Goal: Task Accomplishment & Management: Complete application form

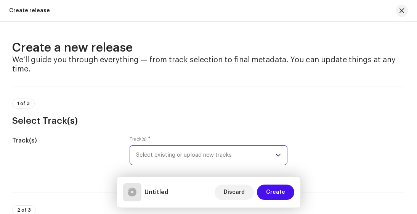
click at [232, 160] on span "Select existing or upload new tracks" at bounding box center [206, 154] width 140 height 19
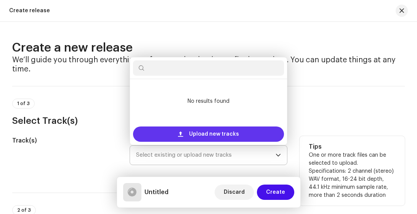
click at [222, 126] on span "Upload new tracks" at bounding box center [214, 133] width 50 height 15
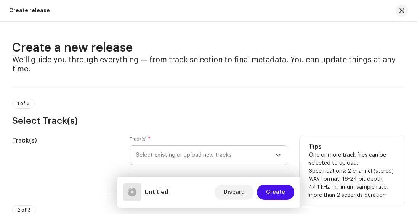
click at [202, 199] on div "Untitled Discard Create" at bounding box center [208, 192] width 171 height 18
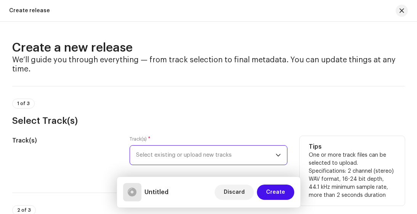
click at [270, 155] on span "Select existing or upload new tracks" at bounding box center [206, 154] width 140 height 19
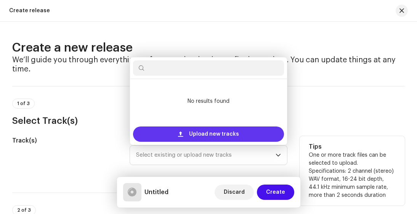
click at [195, 133] on span "Upload new tracks" at bounding box center [214, 133] width 50 height 15
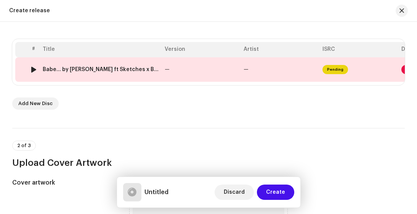
scroll to position [155, 0]
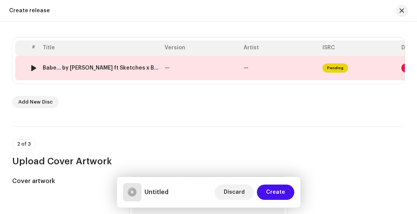
drag, startPoint x: 334, startPoint y: 68, endPoint x: 80, endPoint y: 68, distance: 254.2
click at [80, 68] on div "Babe... by [PERSON_NAME] ft Sketches x BigBoy Triller.wav" at bounding box center [101, 68] width 116 height 6
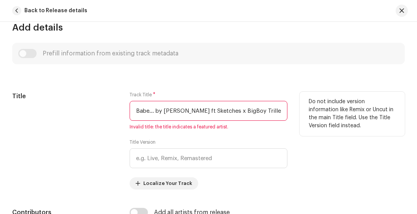
scroll to position [289, 0]
click at [211, 109] on input "Babe... by [PERSON_NAME] ft Sketches x BigBoy Triller.wav" at bounding box center [209, 111] width 158 height 20
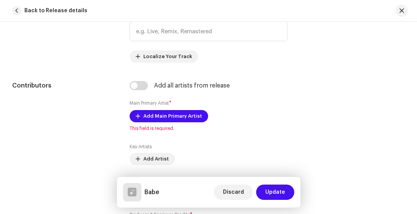
scroll to position [407, 0]
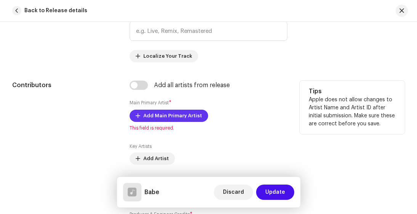
type input "Babe"
click at [180, 116] on span "Add Main Primary Artist" at bounding box center [172, 115] width 59 height 15
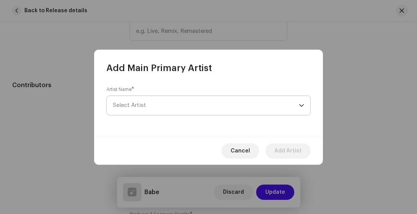
click at [297, 110] on span "Select Artist" at bounding box center [206, 105] width 186 height 19
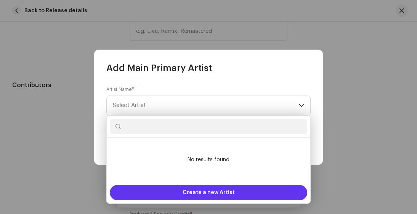
click at [247, 198] on div "Create a new Artist" at bounding box center [209, 192] width 198 height 15
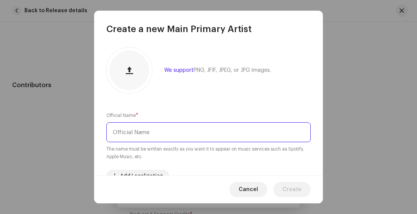
click at [169, 132] on input "text" at bounding box center [208, 132] width 205 height 20
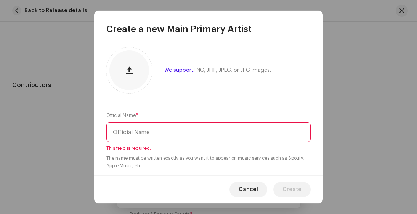
click at [160, 131] on input "text" at bounding box center [208, 132] width 205 height 20
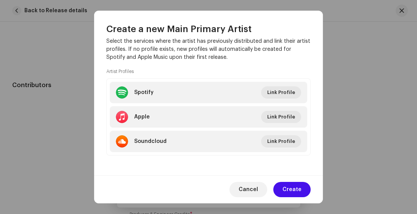
scroll to position [164, 0]
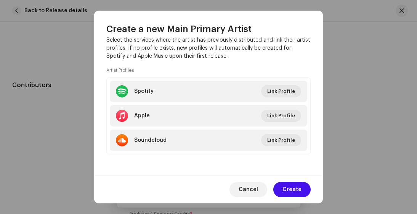
type input "BBT"
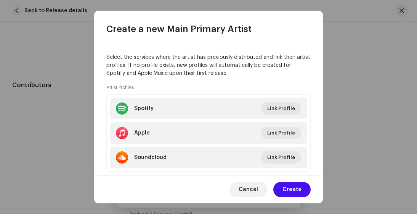
scroll to position [150, 0]
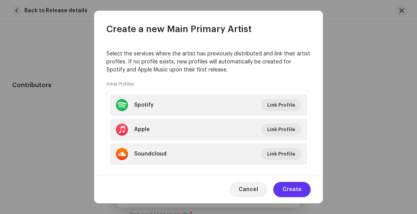
click at [291, 191] on span "Create" at bounding box center [292, 189] width 19 height 15
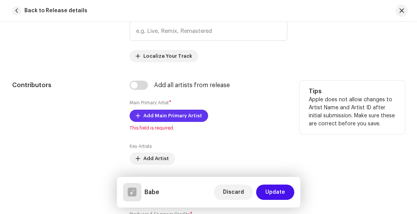
click at [187, 116] on span "Add Main Primary Artist" at bounding box center [172, 115] width 59 height 15
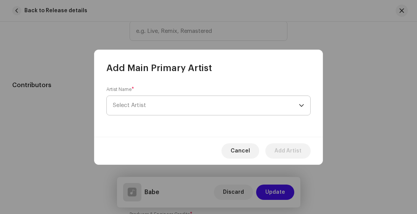
click at [213, 103] on span "Select Artist" at bounding box center [206, 105] width 186 height 19
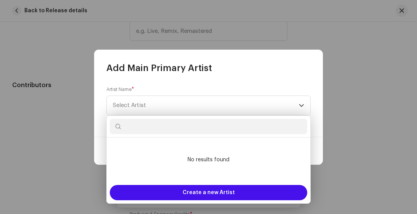
click at [194, 131] on input "text" at bounding box center [209, 126] width 198 height 15
type input "B"
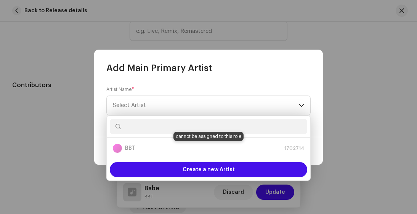
click at [125, 150] on div "BBT 1702714" at bounding box center [209, 147] width 192 height 9
click at [318, 139] on div "Cancel Add Artist" at bounding box center [208, 151] width 229 height 28
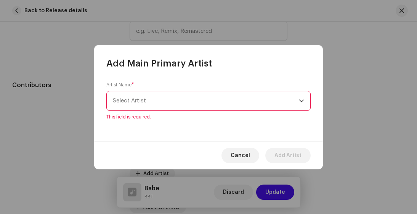
click at [258, 111] on div "Artist Name * [PERSON_NAME] This field is required." at bounding box center [208, 101] width 205 height 38
click at [262, 103] on span "Select Artist" at bounding box center [206, 100] width 186 height 19
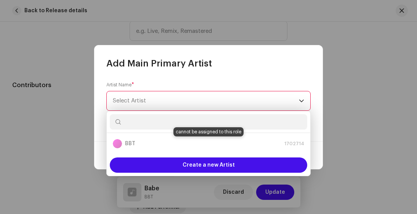
click at [239, 144] on div "BBT 1702714" at bounding box center [209, 143] width 192 height 9
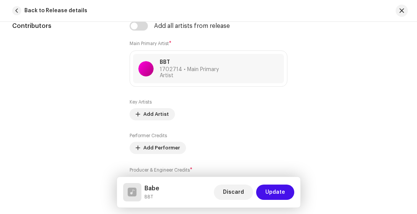
scroll to position [461, 0]
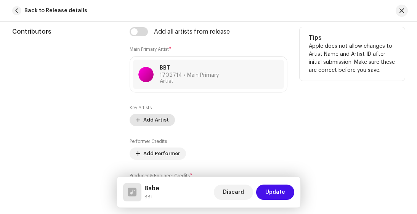
click at [154, 119] on span "Add Artist" at bounding box center [156, 119] width 26 height 15
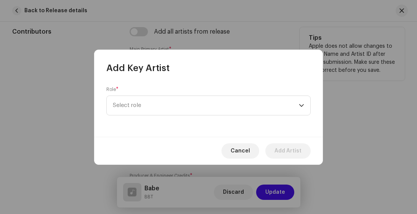
click at [233, 103] on span "Select role" at bounding box center [206, 105] width 186 height 19
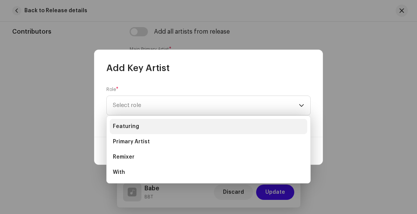
click at [153, 127] on li "Featuring" at bounding box center [209, 126] width 198 height 15
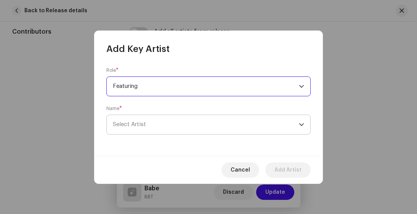
click at [207, 125] on span "Select Artist" at bounding box center [206, 124] width 186 height 19
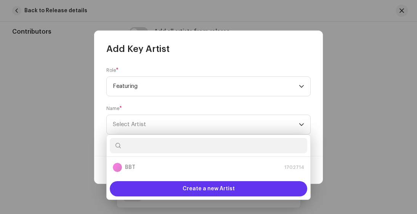
click at [227, 189] on span "Create a new Artist" at bounding box center [209, 188] width 52 height 15
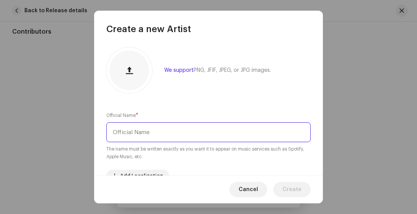
click at [168, 130] on input "text" at bounding box center [208, 132] width 205 height 20
type input "SKT"
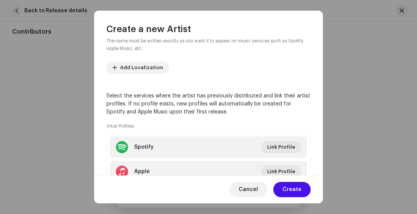
scroll to position [164, 0]
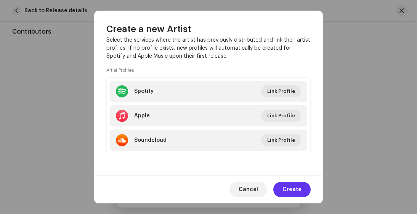
click at [299, 189] on span "Create" at bounding box center [292, 189] width 19 height 15
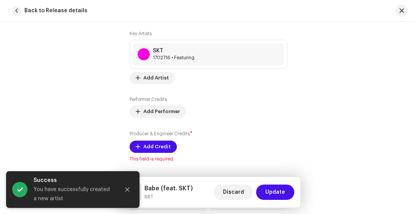
scroll to position [537, 0]
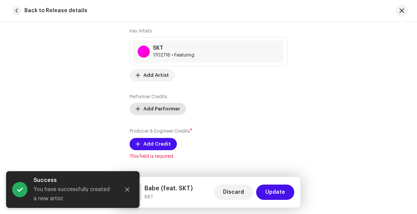
click at [162, 103] on span "Add Performer" at bounding box center [161, 108] width 37 height 15
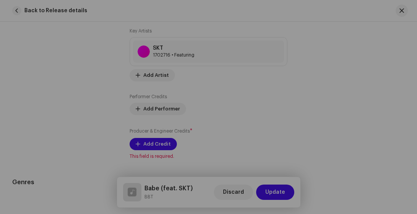
click at [59, 102] on div "Add Performer Credits Role * Select role Cancel Add Credit" at bounding box center [208, 107] width 417 height 214
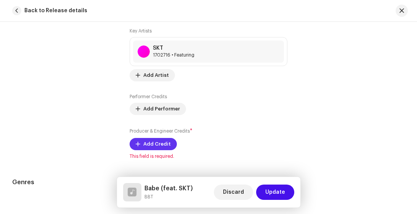
click at [137, 141] on span at bounding box center [138, 144] width 5 height 6
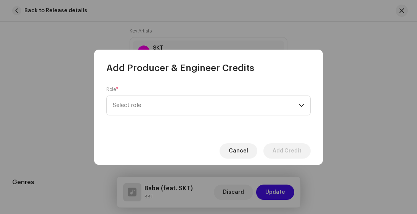
click at [127, 103] on span "Select role" at bounding box center [206, 105] width 186 height 19
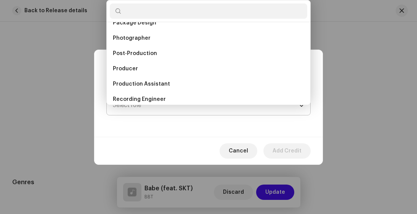
scroll to position [272, 0]
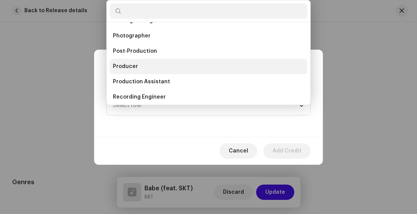
click at [124, 66] on span "Producer" at bounding box center [125, 67] width 25 height 8
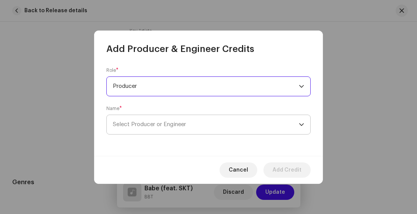
click at [129, 124] on span "Select Producer or Engineer" at bounding box center [149, 124] width 73 height 6
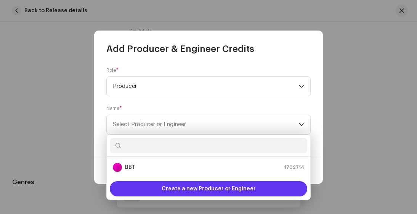
click at [216, 194] on span "Create a new Producer or Engineer" at bounding box center [209, 188] width 94 height 15
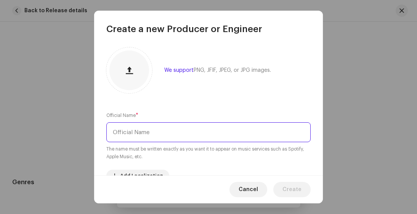
click at [194, 134] on input "text" at bounding box center [208, 132] width 205 height 20
type input "t"
type input "Trigciti"
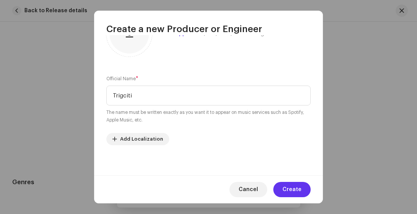
click at [294, 190] on span "Create" at bounding box center [292, 189] width 19 height 15
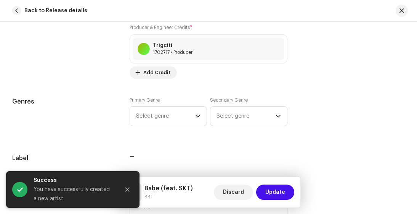
scroll to position [643, 0]
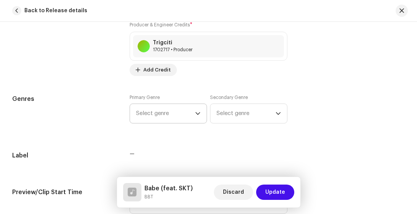
click at [182, 105] on span "Select genre" at bounding box center [165, 113] width 59 height 19
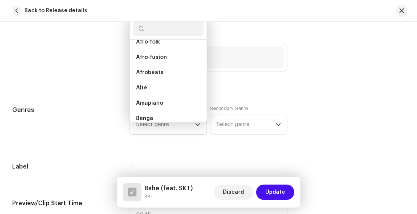
scroll to position [100, 0]
click at [160, 68] on span "Afrobeats" at bounding box center [149, 72] width 27 height 8
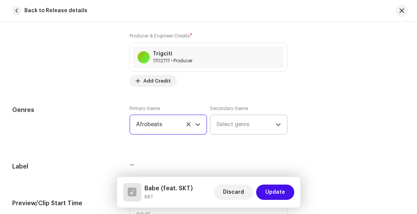
click at [250, 117] on span "Select genre" at bounding box center [246, 124] width 59 height 19
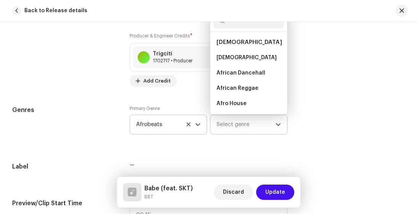
scroll to position [624, 0]
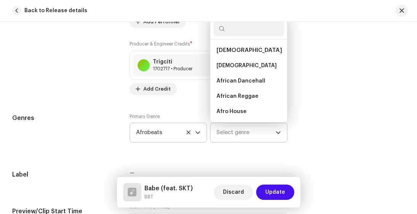
click at [262, 123] on span "Select genre" at bounding box center [246, 132] width 59 height 19
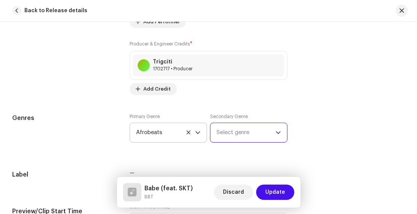
click at [259, 128] on span "Select genre" at bounding box center [246, 132] width 59 height 19
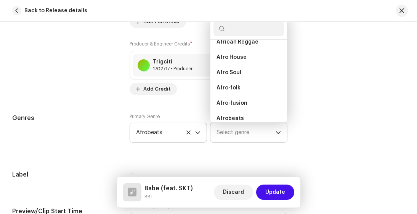
scroll to position [55, 0]
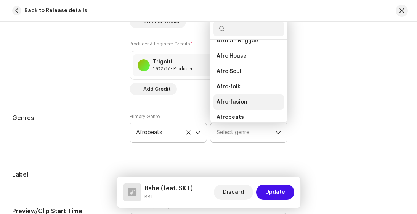
click at [241, 98] on span "Afro-fusion" at bounding box center [232, 102] width 31 height 8
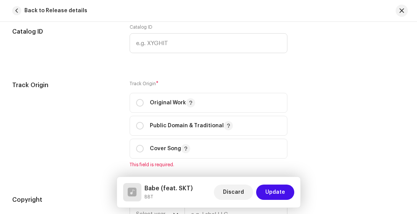
scroll to position [861, 0]
click at [138, 98] on input "radio" at bounding box center [140, 102] width 8 height 8
radio input "true"
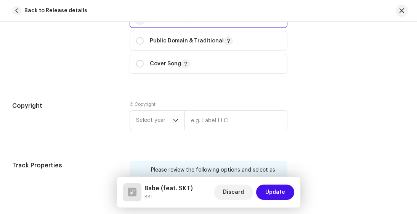
scroll to position [945, 0]
click at [214, 116] on input "text" at bounding box center [236, 120] width 103 height 20
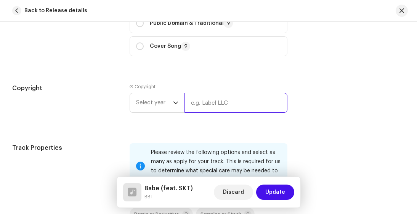
scroll to position [964, 0]
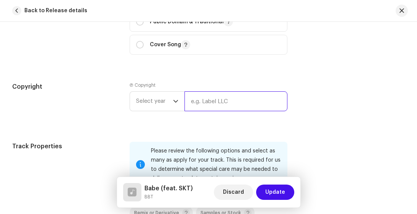
type input "[PERSON_NAME] [PERSON_NAME]"
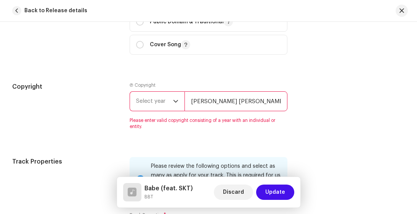
click at [158, 92] on span "Select year" at bounding box center [154, 101] width 37 height 19
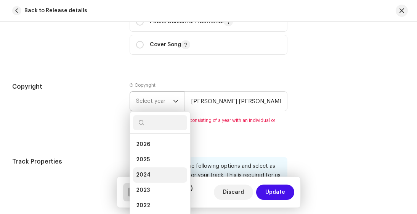
click at [144, 171] on span "2024" at bounding box center [143, 175] width 15 height 8
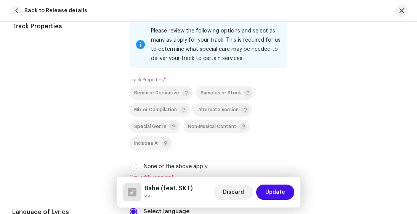
scroll to position [1085, 0]
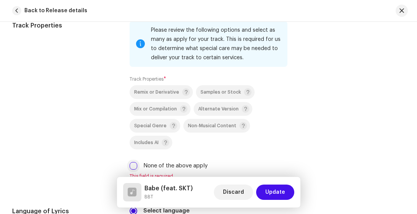
click at [134, 162] on input "None of the above apply" at bounding box center [134, 166] width 8 height 8
checkbox input "true"
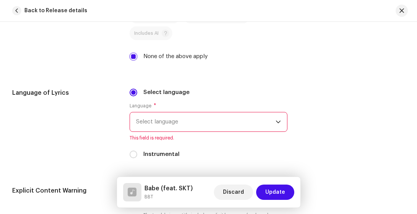
click at [155, 122] on span "Select language" at bounding box center [206, 121] width 140 height 19
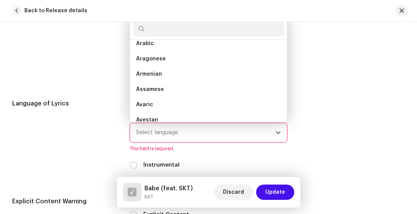
scroll to position [100, 0]
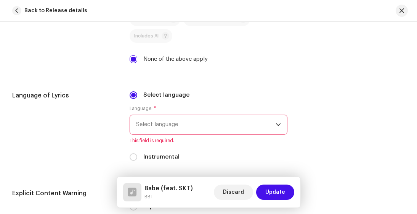
click at [154, 127] on span "Select language" at bounding box center [206, 124] width 140 height 19
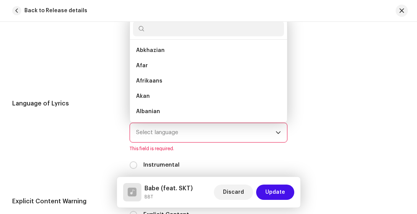
scroll to position [1180, 0]
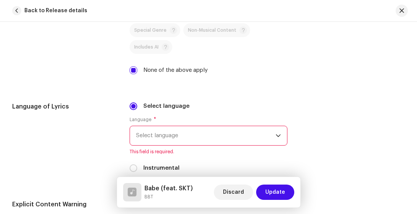
click at [182, 126] on span "Select language" at bounding box center [206, 135] width 140 height 19
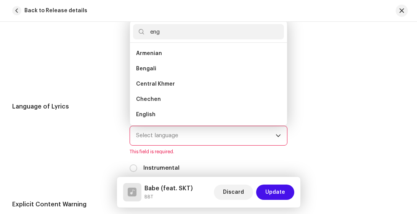
scroll to position [0, 0]
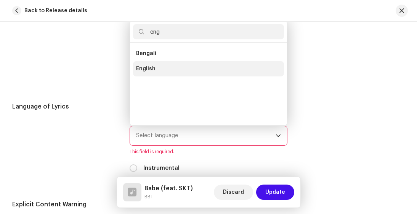
type input "eng"
click at [163, 61] on li "English" at bounding box center [208, 68] width 151 height 15
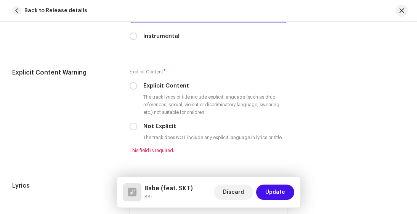
scroll to position [1304, 0]
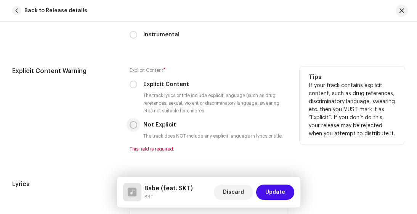
click at [131, 121] on input "Not Explicit" at bounding box center [134, 125] width 8 height 8
radio input "true"
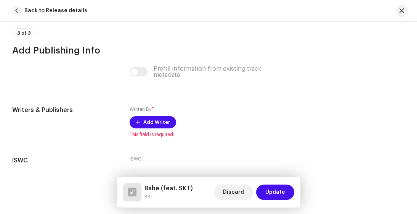
scroll to position [1526, 0]
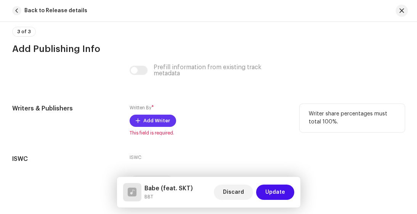
click at [161, 113] on span "Add Writer" at bounding box center [156, 120] width 27 height 15
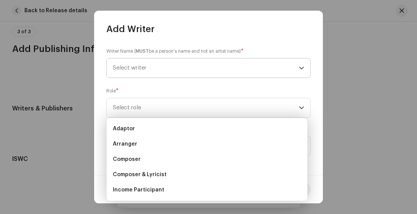
click at [201, 66] on span "Select writer" at bounding box center [206, 67] width 186 height 19
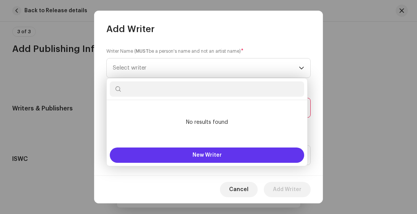
click at [210, 157] on span "New Writer" at bounding box center [207, 154] width 29 height 5
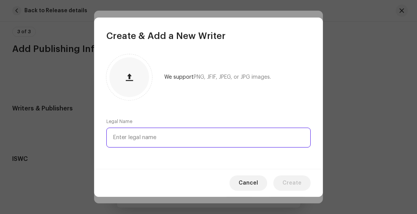
click at [194, 136] on input "text" at bounding box center [208, 137] width 205 height 20
type input "W"
type input "[PERSON_NAME]"
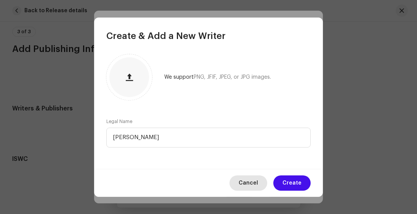
click at [248, 180] on span "Cancel" at bounding box center [248, 182] width 19 height 15
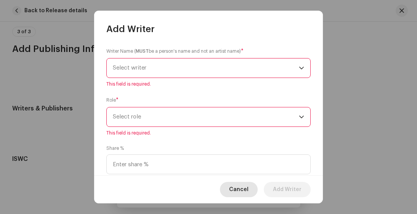
click at [245, 189] on span "Cancel" at bounding box center [238, 189] width 19 height 15
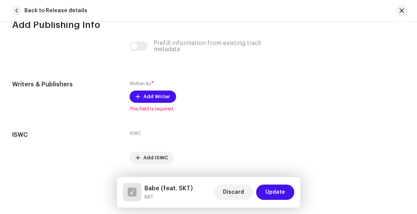
scroll to position [1552, 0]
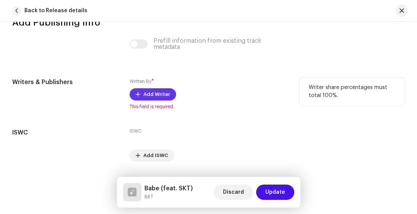
click at [147, 87] on span "Add Writer" at bounding box center [156, 94] width 27 height 15
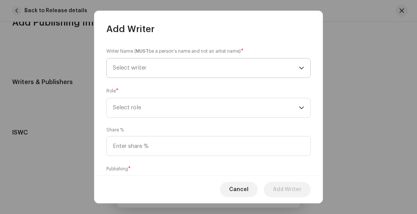
click at [127, 68] on span "Select writer" at bounding box center [130, 68] width 34 height 6
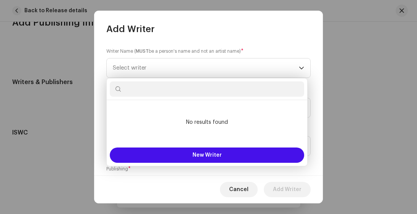
click at [131, 87] on input "text" at bounding box center [207, 88] width 195 height 15
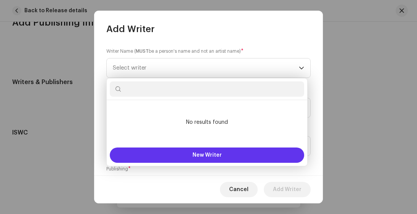
click at [162, 161] on button "New Writer" at bounding box center [207, 154] width 195 height 15
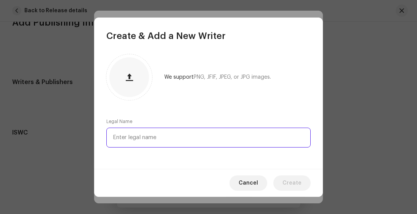
click at [135, 135] on input "text" at bounding box center [208, 137] width 205 height 20
type input "[PERSON_NAME] [PERSON_NAME]"
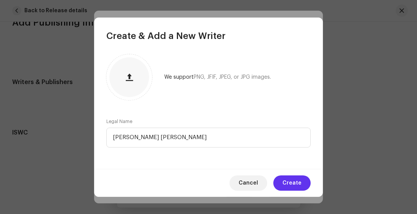
click at [293, 187] on span "Create" at bounding box center [292, 182] width 19 height 15
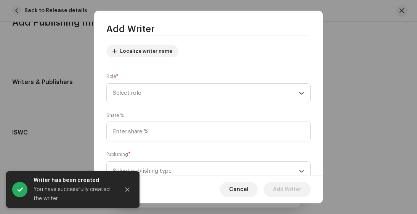
scroll to position [92, 0]
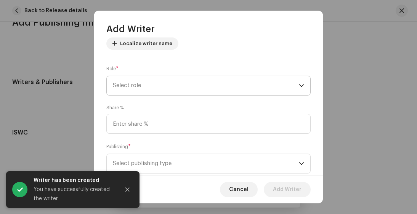
click at [282, 81] on span "Select role" at bounding box center [206, 85] width 186 height 19
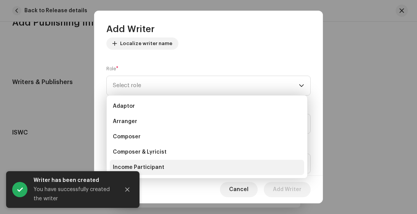
click at [170, 160] on li "Income Participant" at bounding box center [207, 167] width 195 height 15
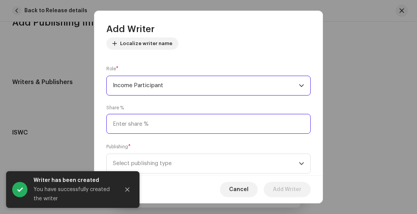
click at [241, 121] on input at bounding box center [208, 124] width 205 height 20
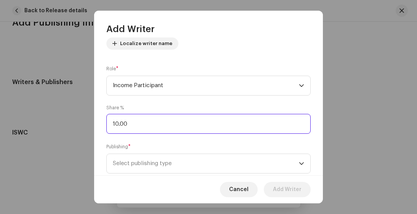
type input "100.00"
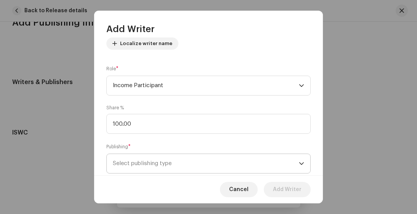
click at [185, 167] on span "Select publishing type" at bounding box center [206, 163] width 186 height 19
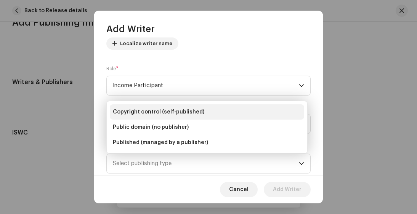
click at [194, 110] on span "Copyright control (self-published)" at bounding box center [159, 112] width 92 height 8
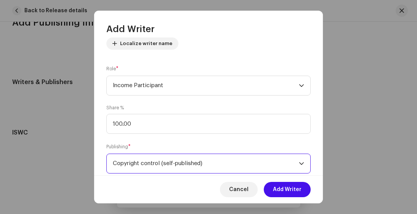
scroll to position [111, 0]
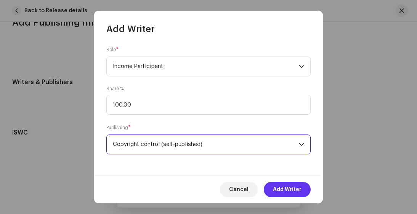
click at [293, 189] on span "Add Writer" at bounding box center [287, 189] width 29 height 15
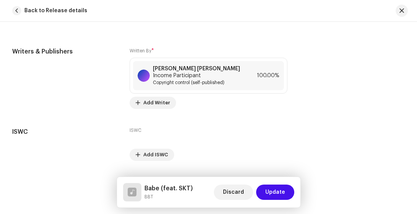
scroll to position [1595, 0]
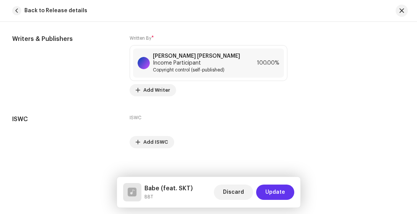
click at [277, 192] on span "Update" at bounding box center [276, 191] width 20 height 15
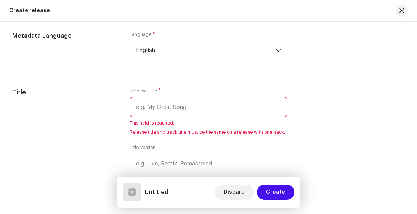
scroll to position [635, 0]
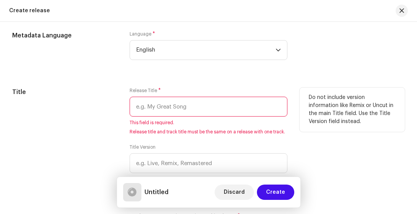
click at [221, 104] on input "text" at bounding box center [209, 107] width 158 height 20
click at [205, 106] on input "text" at bounding box center [209, 107] width 158 height 20
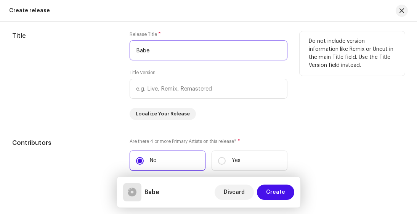
scroll to position [691, 0]
type input "Babe"
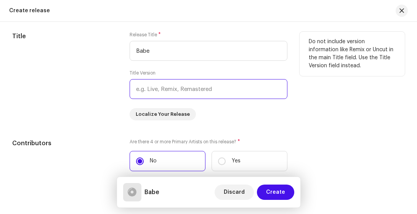
click at [220, 91] on input "text" at bounding box center [209, 89] width 158 height 20
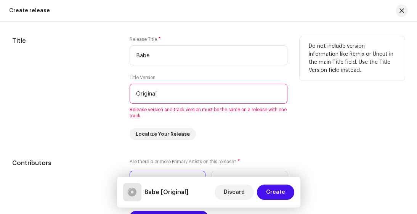
scroll to position [685, 0]
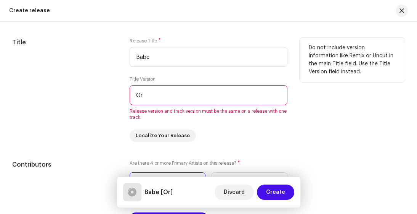
type input "O"
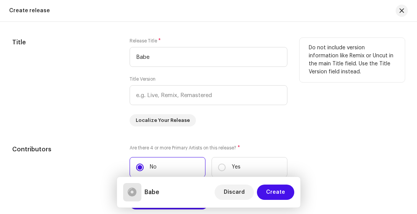
click at [92, 123] on div "Title" at bounding box center [64, 82] width 105 height 89
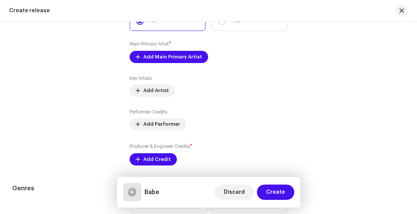
scroll to position [833, 0]
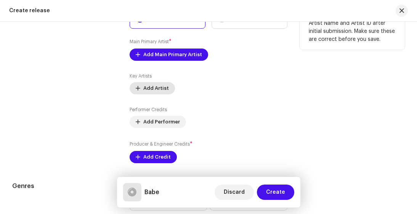
click at [158, 88] on span "Add Artist" at bounding box center [156, 88] width 26 height 15
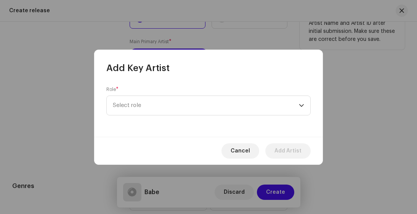
click at [219, 102] on span "Select role" at bounding box center [206, 105] width 186 height 19
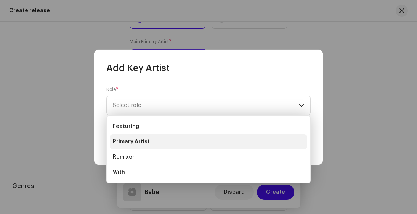
click at [146, 141] on span "Primary Artist" at bounding box center [131, 142] width 37 height 8
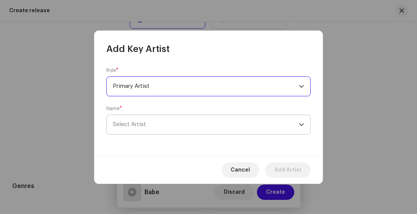
click at [186, 123] on span "Select Artist" at bounding box center [206, 124] width 186 height 19
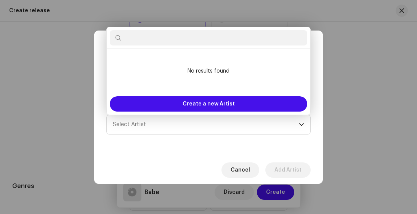
click at [204, 39] on input "text" at bounding box center [209, 37] width 198 height 15
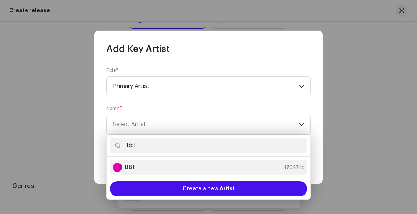
type input "bbt"
click at [133, 166] on strong "BBT" at bounding box center [130, 167] width 10 height 8
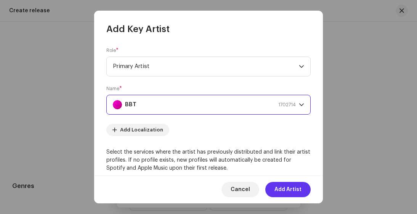
click at [282, 189] on span "Add Artist" at bounding box center [288, 189] width 27 height 15
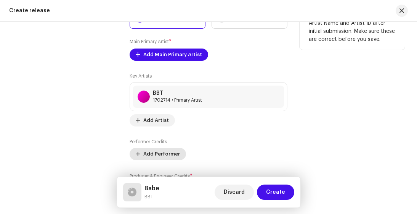
click at [147, 153] on span "Add Performer" at bounding box center [161, 153] width 37 height 15
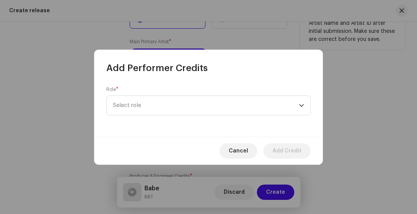
click at [130, 108] on span "Select role" at bounding box center [206, 105] width 186 height 19
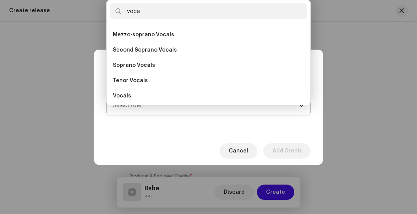
scroll to position [137, 0]
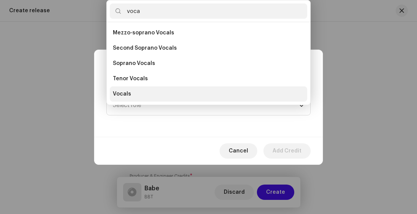
type input "voca"
click at [129, 96] on span "Vocals" at bounding box center [122, 94] width 18 height 8
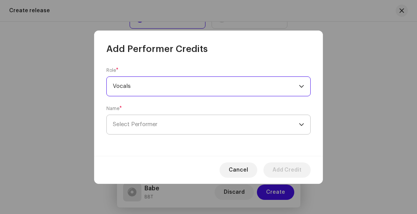
click at [157, 124] on span "Select Performer" at bounding box center [135, 124] width 45 height 6
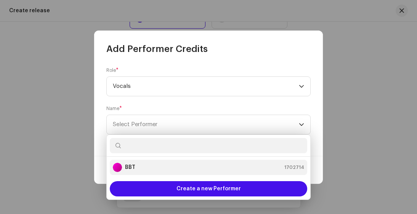
click at [164, 163] on div "BBT 1702714" at bounding box center [209, 167] width 192 height 9
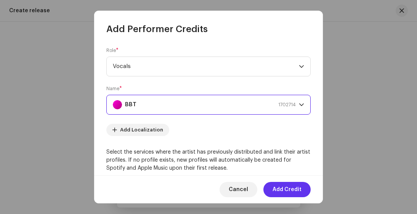
click at [288, 192] on span "Add Credit" at bounding box center [287, 189] width 29 height 15
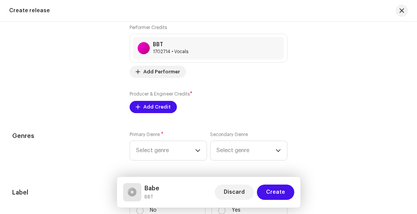
scroll to position [948, 0]
click at [155, 106] on span "Add Credit" at bounding box center [156, 106] width 27 height 15
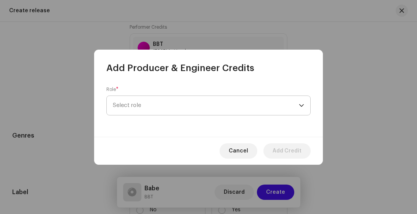
click at [246, 106] on span "Select role" at bounding box center [206, 105] width 186 height 19
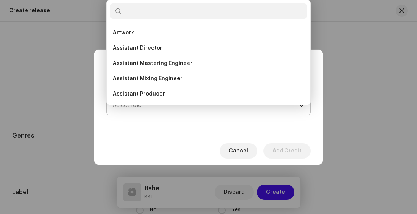
scroll to position [0, 0]
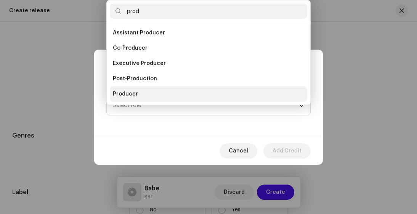
type input "prod"
click at [134, 94] on span "Producer" at bounding box center [125, 94] width 25 height 8
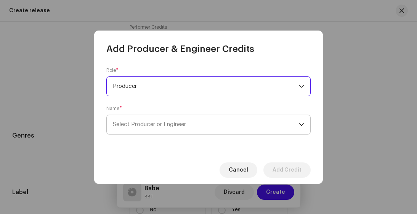
click at [159, 124] on span "Select Producer or Engineer" at bounding box center [149, 124] width 73 height 6
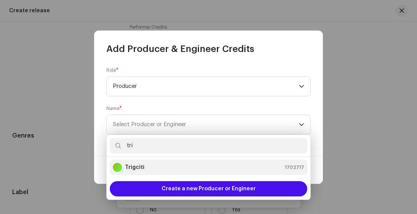
type input "tri"
click at [149, 166] on div "Trigciti 1702717" at bounding box center [209, 167] width 192 height 9
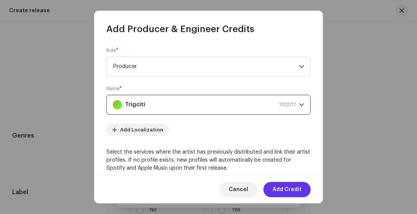
click at [285, 188] on span "Add Credit" at bounding box center [287, 189] width 29 height 15
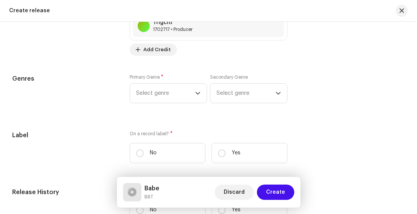
scroll to position [1036, 0]
click at [261, 97] on span "Select genre" at bounding box center [246, 93] width 59 height 19
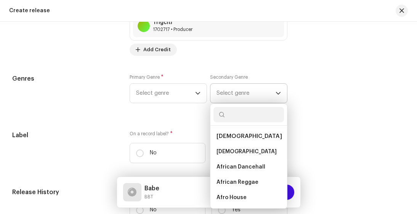
click at [243, 139] on li "[DEMOGRAPHIC_DATA]" at bounding box center [249, 136] width 71 height 15
click at [233, 135] on span "[DEMOGRAPHIC_DATA]" at bounding box center [250, 136] width 66 height 6
click at [226, 137] on span "[DEMOGRAPHIC_DATA]" at bounding box center [250, 136] width 66 height 6
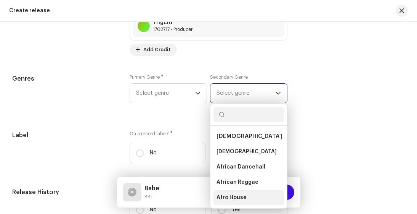
click at [233, 197] on span "Afro House" at bounding box center [232, 197] width 30 height 8
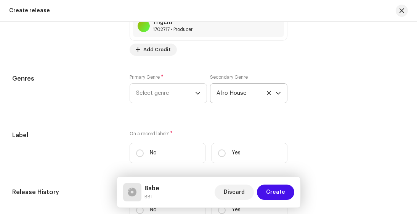
click at [276, 92] on icon "dropdown trigger" at bounding box center [278, 93] width 5 height 3
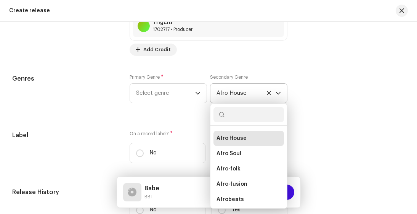
scroll to position [64, 0]
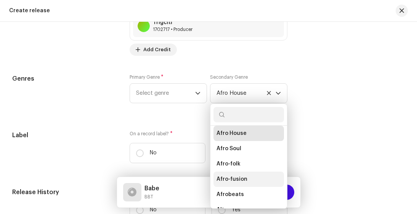
click at [240, 178] on span "Afro-fusion" at bounding box center [232, 179] width 31 height 8
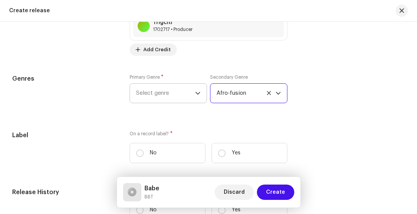
click at [188, 92] on span "Select genre" at bounding box center [165, 93] width 59 height 19
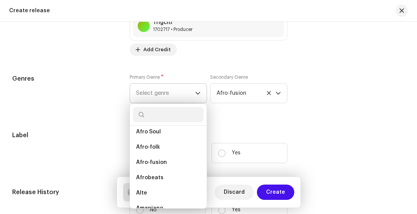
scroll to position [83, 0]
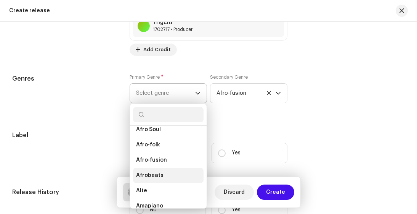
click at [155, 174] on span "Afrobeats" at bounding box center [149, 175] width 27 height 8
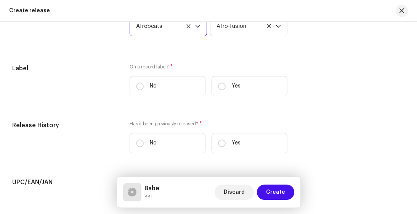
scroll to position [1103, 0]
click at [136, 84] on input "No" at bounding box center [140, 87] width 8 height 8
radio input "true"
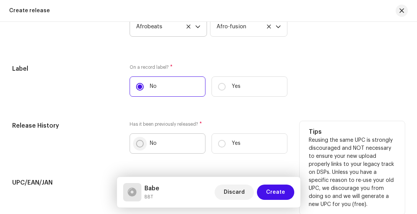
click at [139, 143] on input "No" at bounding box center [140, 144] width 8 height 8
radio input "true"
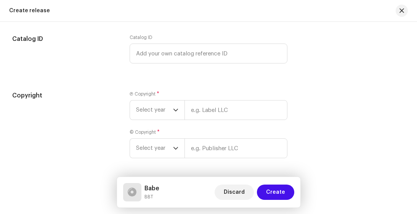
scroll to position [1304, 0]
click at [175, 108] on icon "dropdown trigger" at bounding box center [175, 108] width 5 height 5
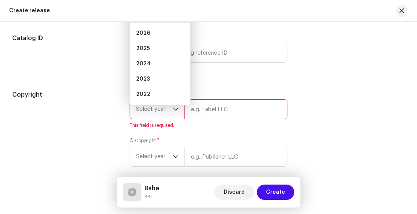
scroll to position [1292, 0]
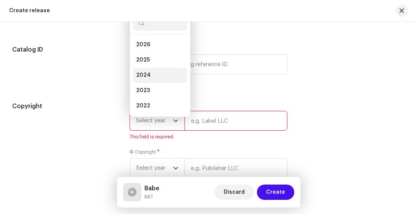
click at [148, 73] on span "2024" at bounding box center [143, 75] width 15 height 8
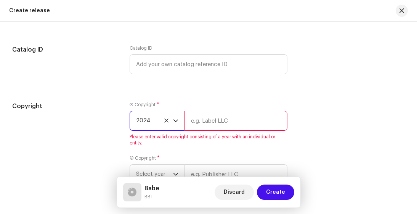
click at [235, 119] on input "text" at bounding box center [236, 121] width 103 height 20
type input "[PERSON_NAME] [PERSON_NAME]"
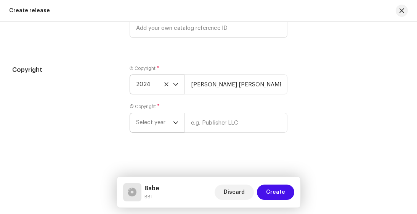
click at [169, 121] on span "Select year" at bounding box center [154, 122] width 37 height 19
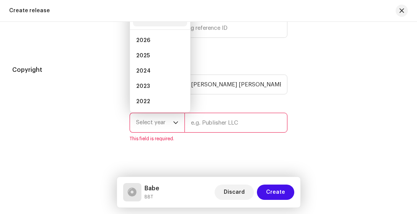
scroll to position [1324, 0]
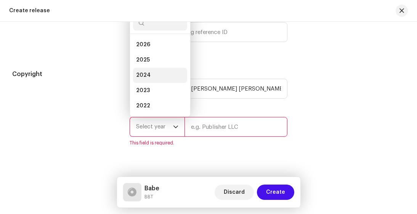
click at [159, 73] on li "2024" at bounding box center [160, 75] width 54 height 15
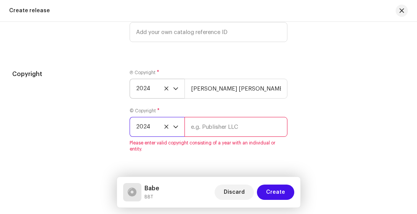
click at [259, 126] on input "text" at bounding box center [236, 127] width 103 height 20
type input "[PERSON_NAME] [PERSON_NAME]"
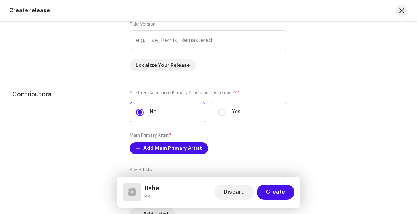
scroll to position [730, 0]
